Goal: Task Accomplishment & Management: Manage account settings

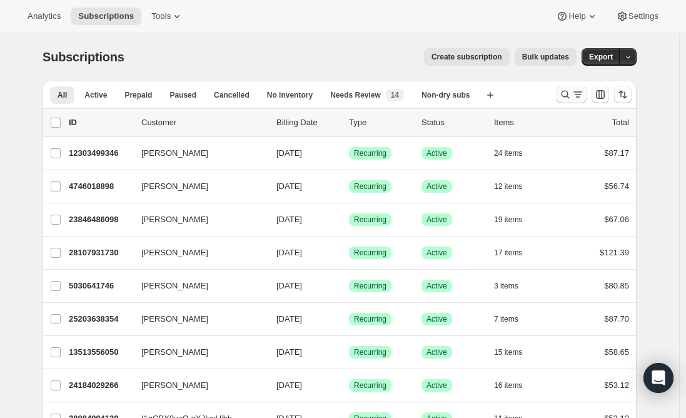
click at [567, 96] on icon "Search and filter results" at bounding box center [565, 94] width 13 height 13
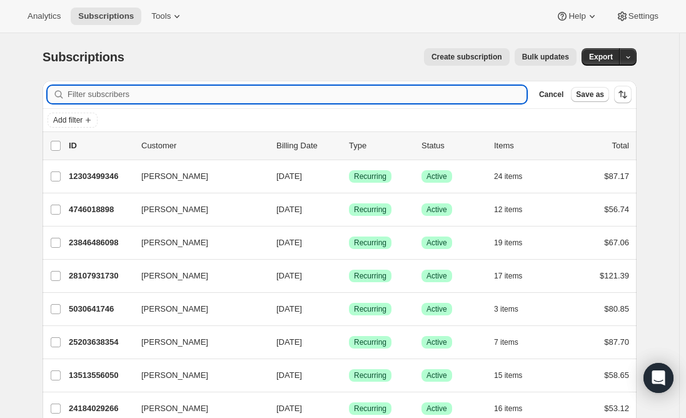
click at [276, 93] on input "Filter subscribers" at bounding box center [297, 95] width 459 height 18
paste input "Tenzin Wangchuk"
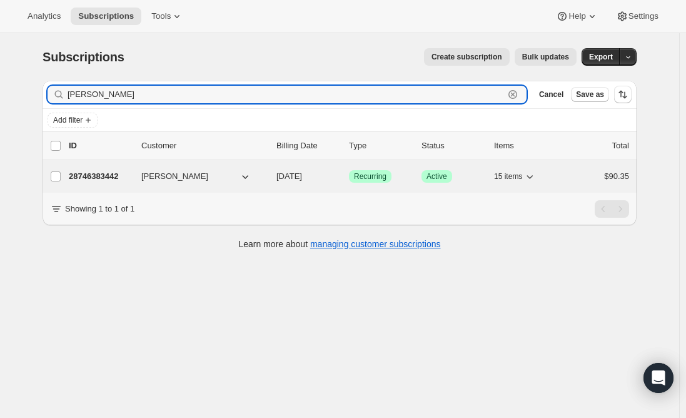
type input "Tenzin Wangchuk"
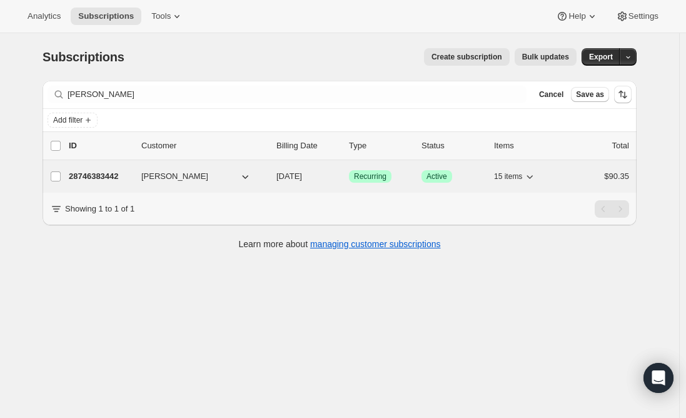
click at [96, 174] on p "28746383442" at bounding box center [100, 176] width 63 height 13
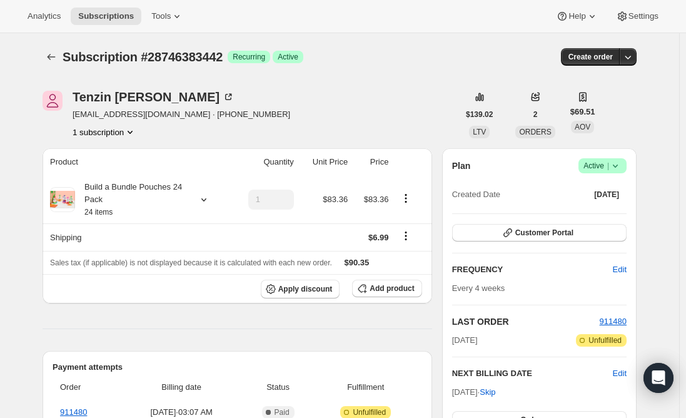
click at [115, 117] on span "imtib80@yahoo.com · +17738770505" at bounding box center [182, 114] width 218 height 13
click at [153, 118] on span "imtib80@yahoo.com · +17738770505" at bounding box center [182, 114] width 218 height 13
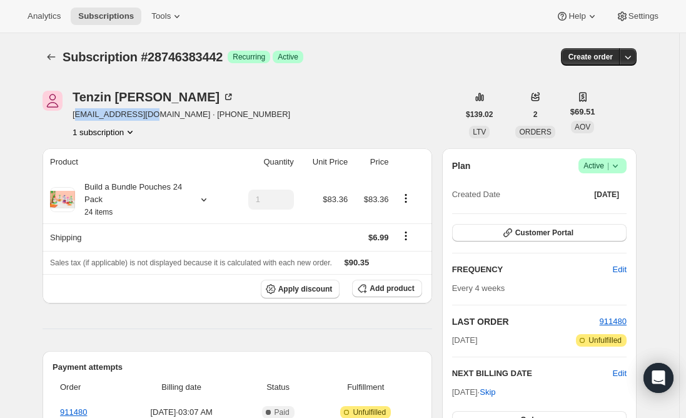
drag, startPoint x: 143, startPoint y: 116, endPoint x: 77, endPoint y: 116, distance: 66.3
click at [77, 116] on span "imtib80@yahoo.com · +17738770505" at bounding box center [182, 114] width 218 height 13
drag, startPoint x: 89, startPoint y: 117, endPoint x: 65, endPoint y: 116, distance: 24.4
click at [63, 116] on div at bounding box center [53, 115] width 20 height 48
drag, startPoint x: 96, startPoint y: 115, endPoint x: 138, endPoint y: 118, distance: 41.4
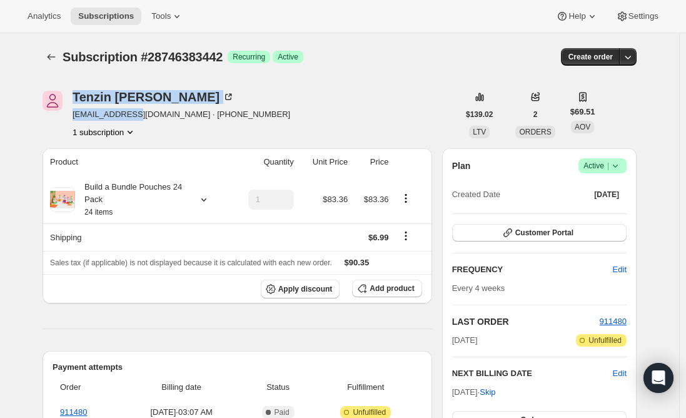
click at [138, 118] on div "Tenzin Wangchuk imtib80@yahoo.com · +17738770505 1 subscription" at bounding box center [251, 115] width 416 height 48
click at [139, 118] on span "imtib80@yahoo.com · +17738770505" at bounding box center [182, 114] width 218 height 13
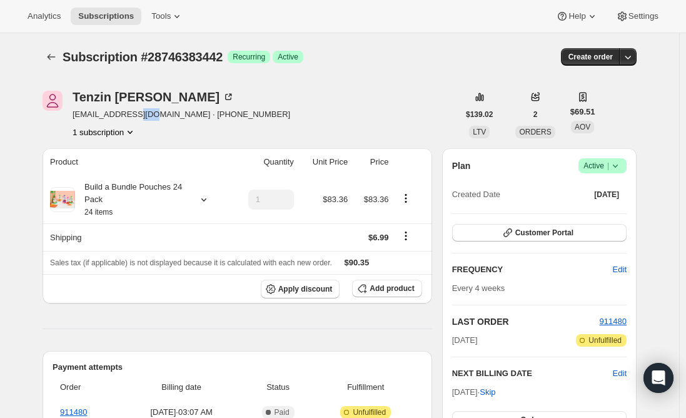
click at [139, 118] on span "imtib80@yahoo.com · +17738770505" at bounding box center [182, 114] width 218 height 13
click at [605, 169] on span "Active |" at bounding box center [602, 165] width 38 height 13
click at [615, 211] on span "Cancel subscription" at bounding box center [606, 211] width 71 height 9
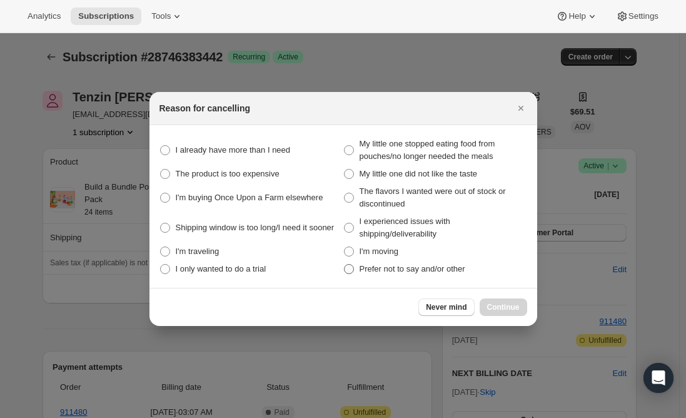
click at [349, 271] on span ":rbs:" at bounding box center [349, 269] width 10 height 10
click at [345, 265] on other "Prefer not to say and/or other" at bounding box center [344, 264] width 1 height 1
radio other "true"
click at [501, 306] on span "Continue" at bounding box center [503, 307] width 33 height 10
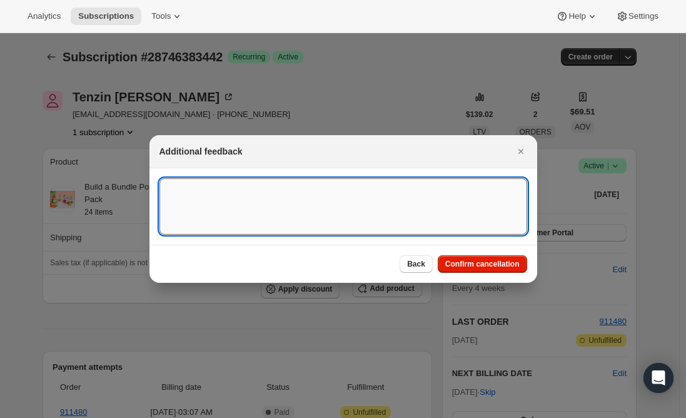
click at [279, 206] on textarea ":rbs:" at bounding box center [343, 206] width 368 height 56
type textarea "canceled per req."
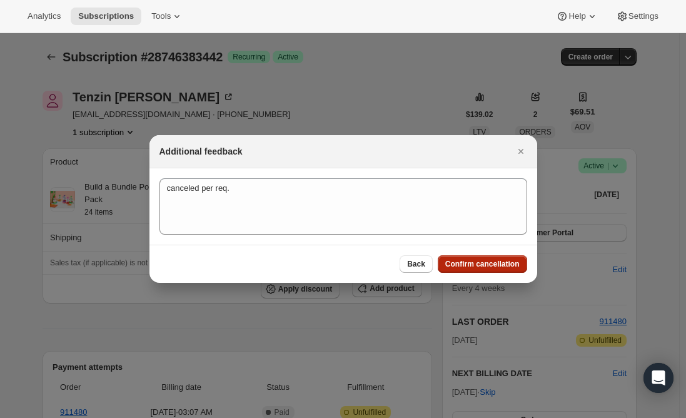
click at [488, 260] on span "Confirm cancellation" at bounding box center [482, 264] width 74 height 10
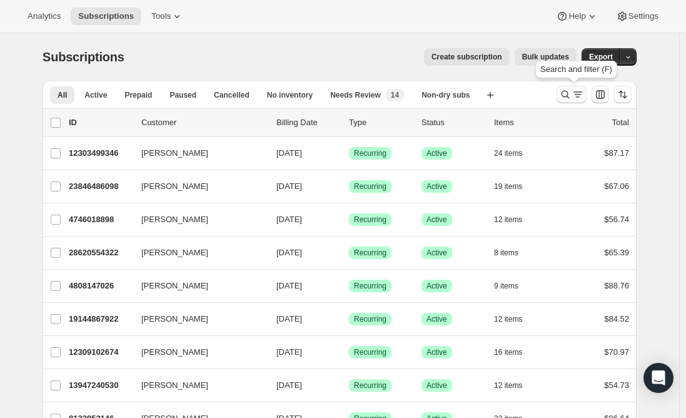
click at [567, 98] on icon "Search and filter results" at bounding box center [565, 94] width 13 height 13
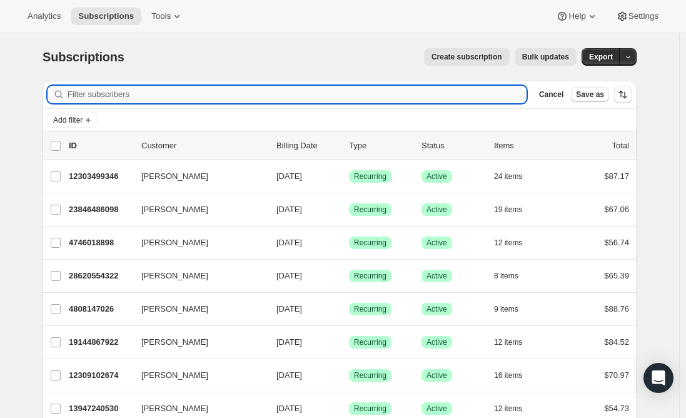
click at [240, 95] on input "Filter subscribers" at bounding box center [297, 95] width 459 height 18
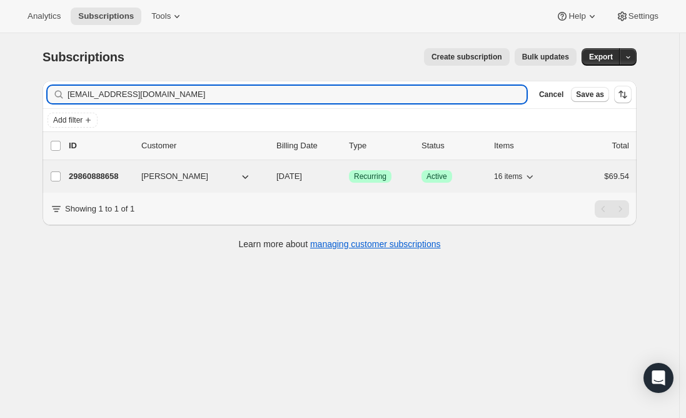
type input "[EMAIL_ADDRESS][DOMAIN_NAME]"
click at [92, 176] on p "29860888658" at bounding box center [100, 176] width 63 height 13
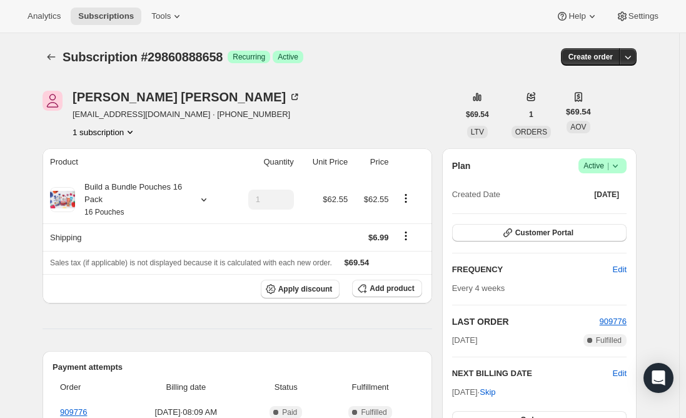
click at [124, 117] on span "[EMAIL_ADDRESS][DOMAIN_NAME] · [PHONE_NUMBER]" at bounding box center [187, 114] width 228 height 13
drag, startPoint x: 124, startPoint y: 117, endPoint x: 183, endPoint y: 93, distance: 63.6
click at [183, 93] on div "[PERSON_NAME]" at bounding box center [187, 97] width 228 height 13
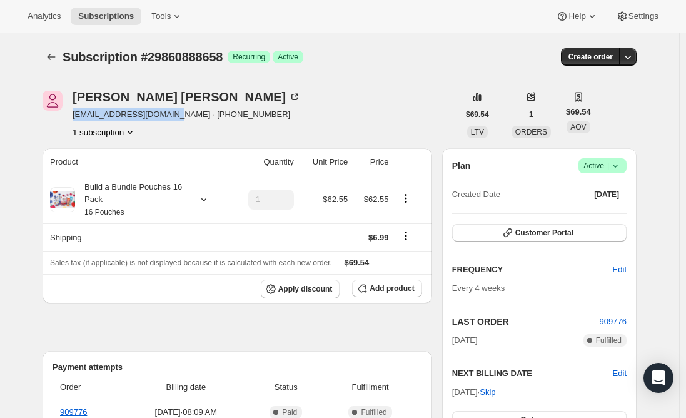
drag, startPoint x: 181, startPoint y: 115, endPoint x: 74, endPoint y: 115, distance: 106.3
click at [74, 115] on div "[PERSON_NAME] [EMAIL_ADDRESS][DOMAIN_NAME] · [PHONE_NUMBER] 1 subscription" at bounding box center [251, 115] width 416 height 48
copy span "[EMAIL_ADDRESS][DOMAIN_NAME]"
click at [596, 171] on span "Active |" at bounding box center [602, 165] width 38 height 13
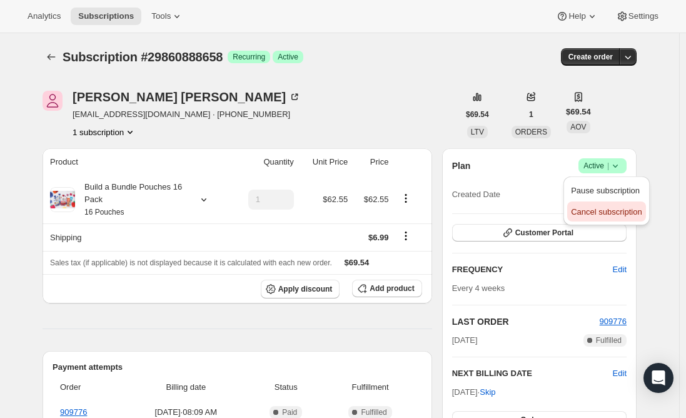
click at [605, 210] on span "Cancel subscription" at bounding box center [606, 211] width 71 height 9
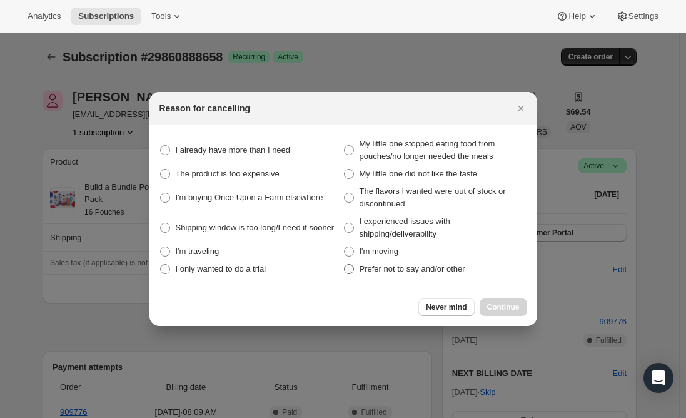
click at [351, 271] on span ":r2p8:" at bounding box center [349, 269] width 10 height 10
click at [345, 265] on other "Prefer not to say and/or other" at bounding box center [344, 264] width 1 height 1
radio other "true"
click at [494, 308] on span "Continue" at bounding box center [503, 307] width 33 height 10
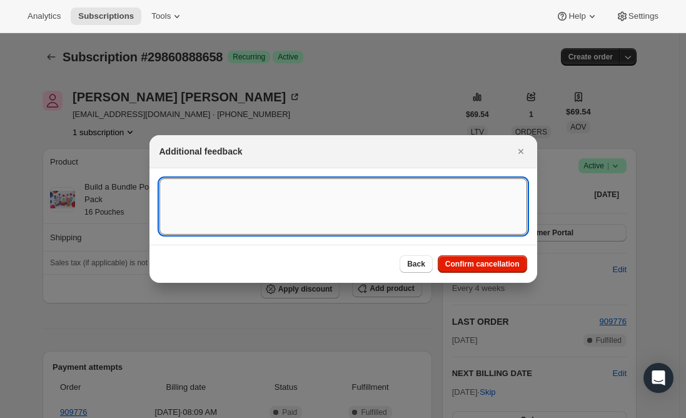
click at [297, 194] on textarea ":r2p8:" at bounding box center [343, 206] width 368 height 56
type textarea "Canceled per email req."
click at [462, 268] on span "Confirm cancellation" at bounding box center [482, 264] width 74 height 10
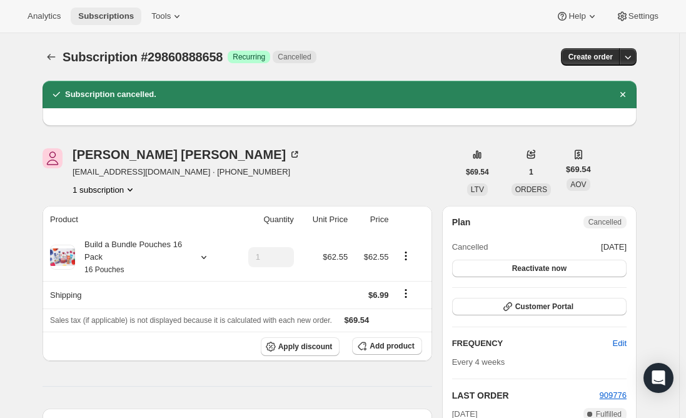
click at [96, 13] on span "Subscriptions" at bounding box center [106, 16] width 56 height 10
